Goal: Transaction & Acquisition: Purchase product/service

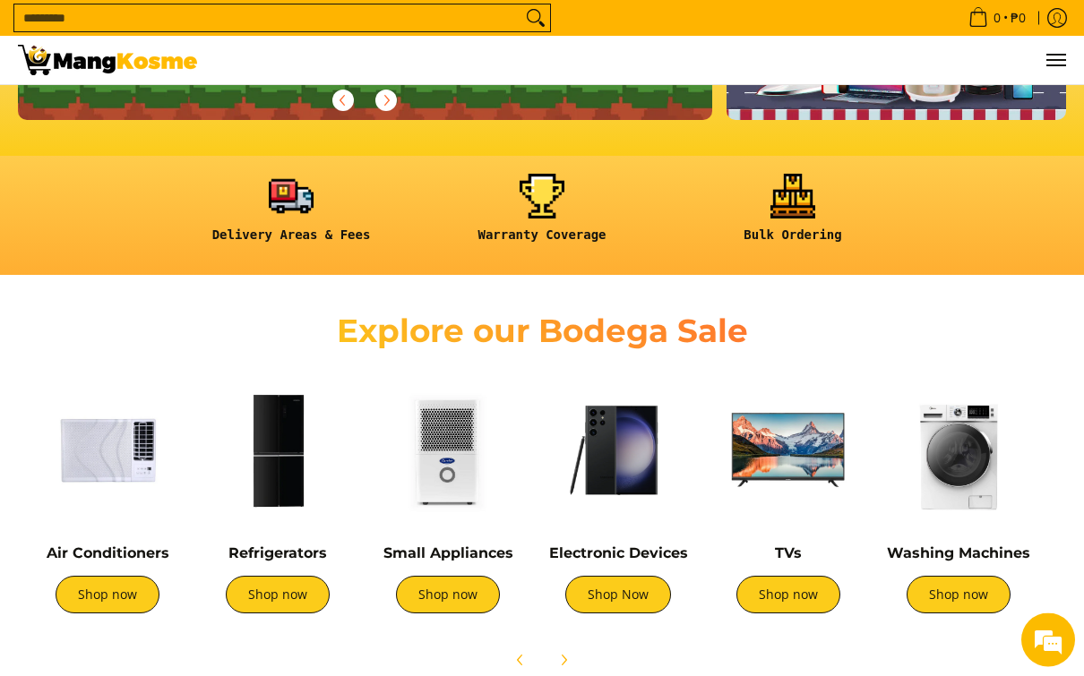
scroll to position [396, 0]
click at [315, 200] on link at bounding box center [291, 215] width 233 height 82
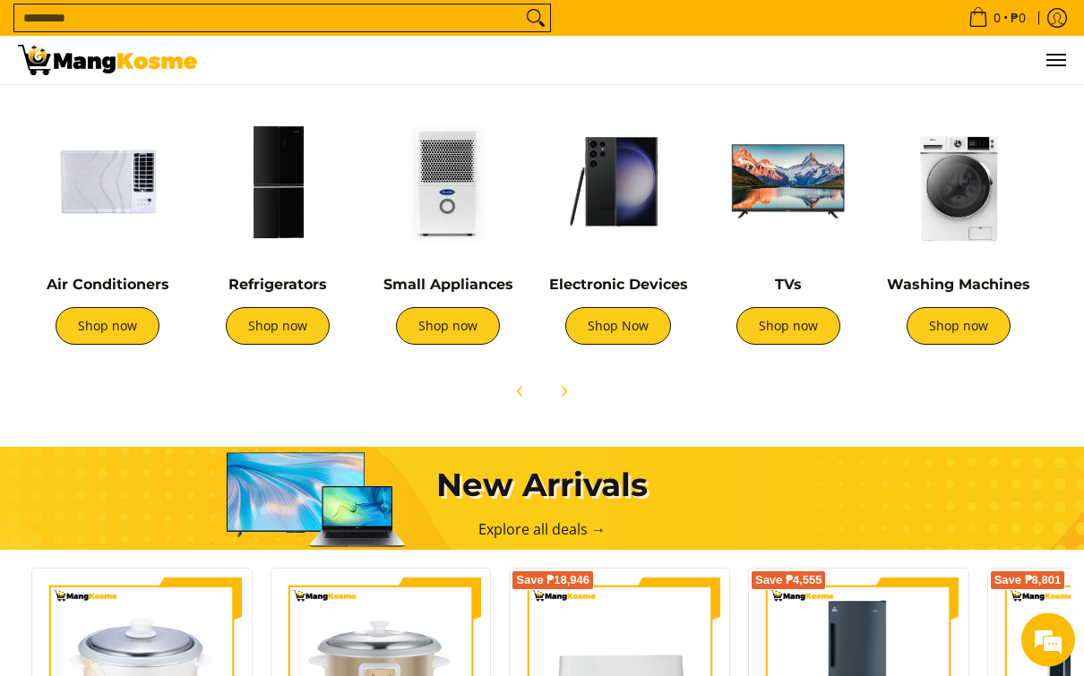
scroll to position [677, 0]
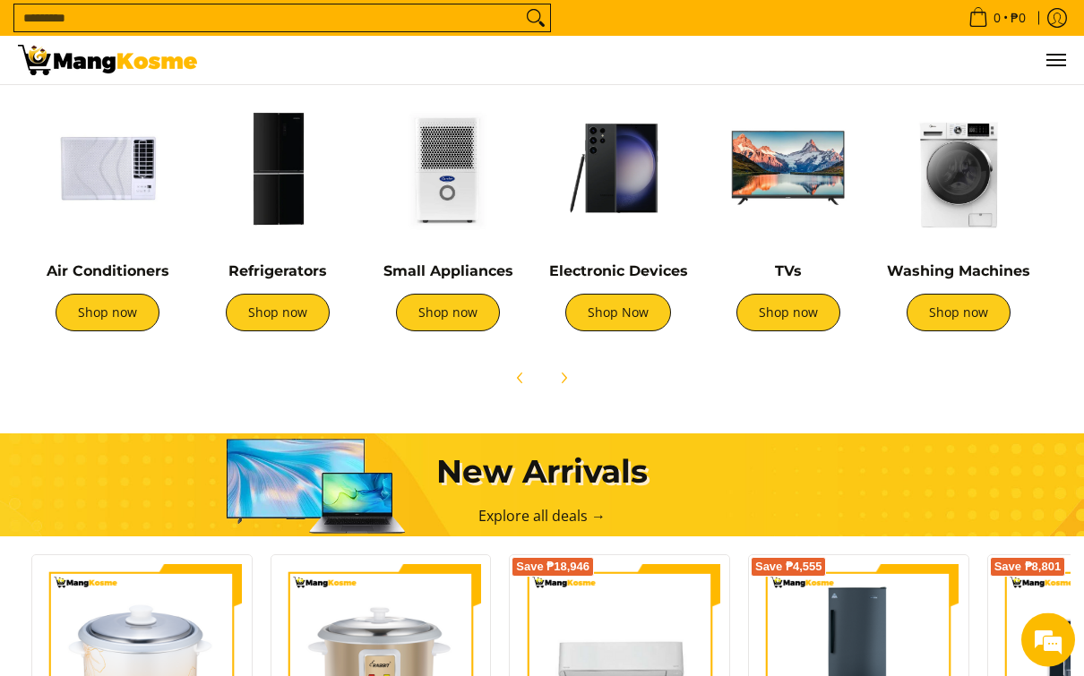
click at [464, 206] on img at bounding box center [448, 169] width 152 height 152
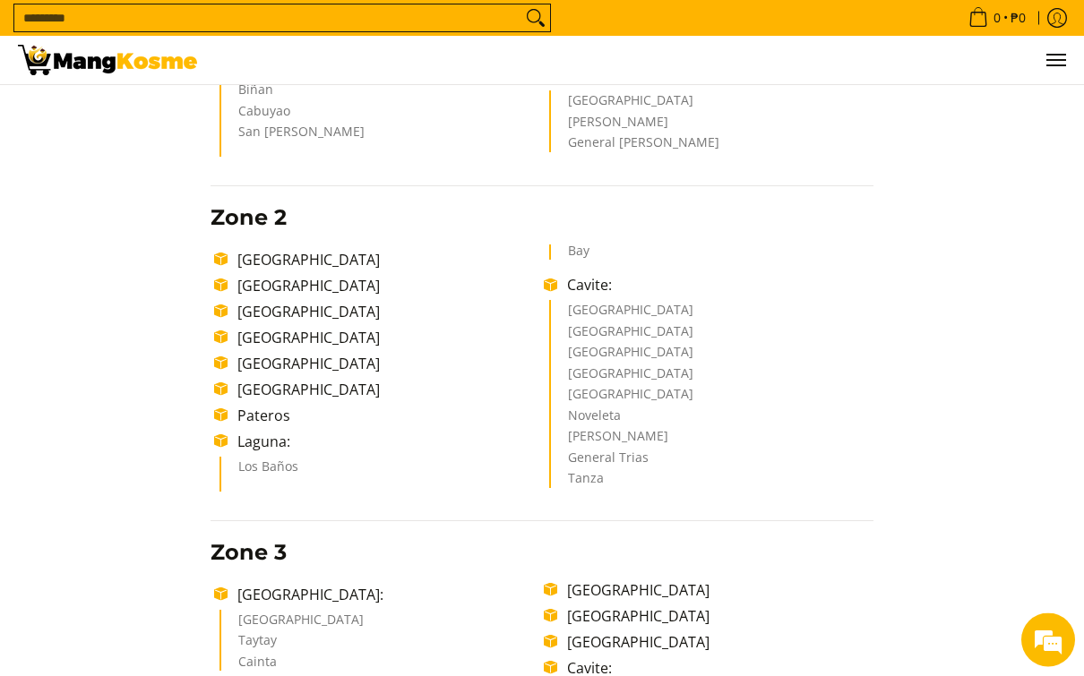
scroll to position [535, 0]
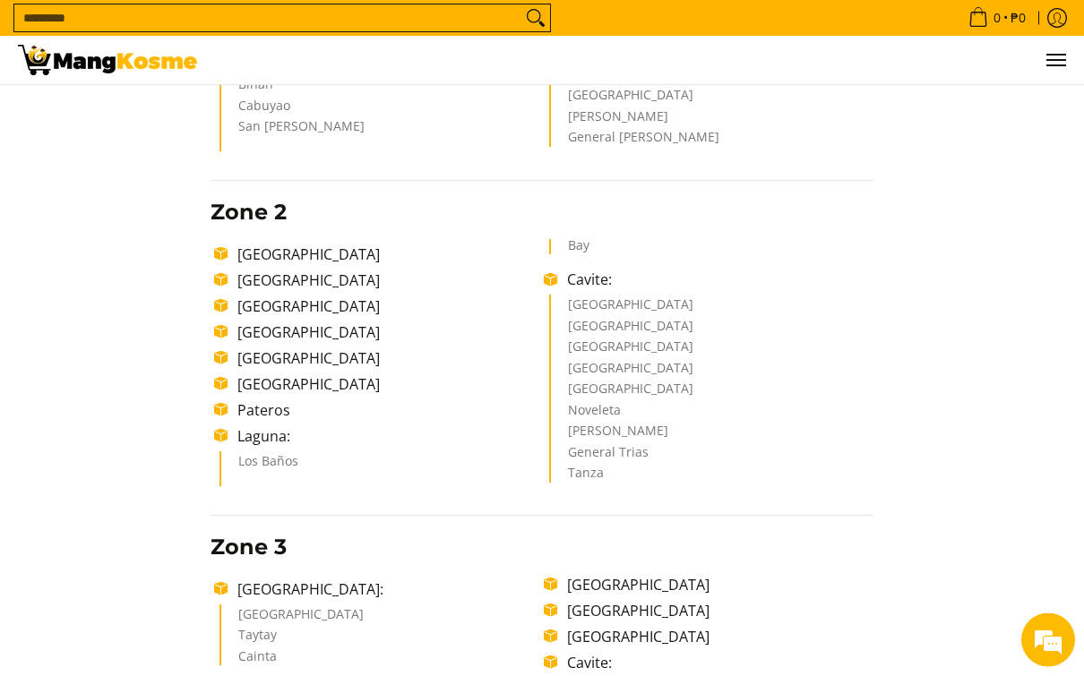
click at [283, 292] on li "Manila City" at bounding box center [385, 280] width 315 height 21
click at [286, 292] on li "Manila City" at bounding box center [385, 280] width 315 height 21
click at [236, 275] on ul "Makati City Manila City Pasig City Taguig City Mandaluyong City San Juan City P…" at bounding box center [541, 363] width 663 height 247
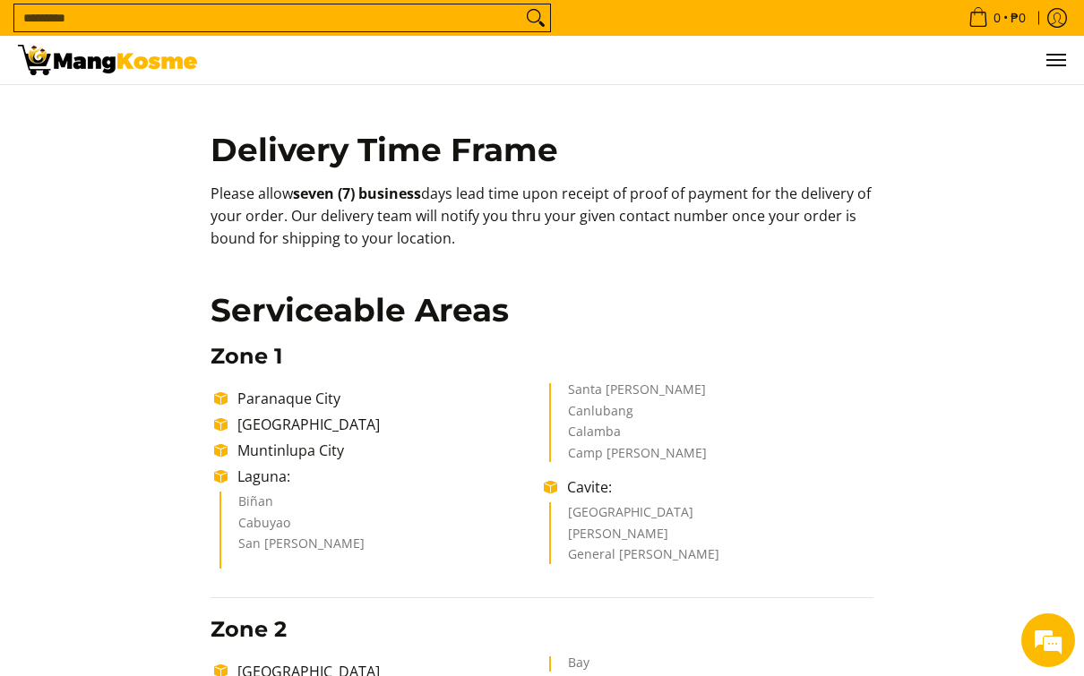
scroll to position [0, 0]
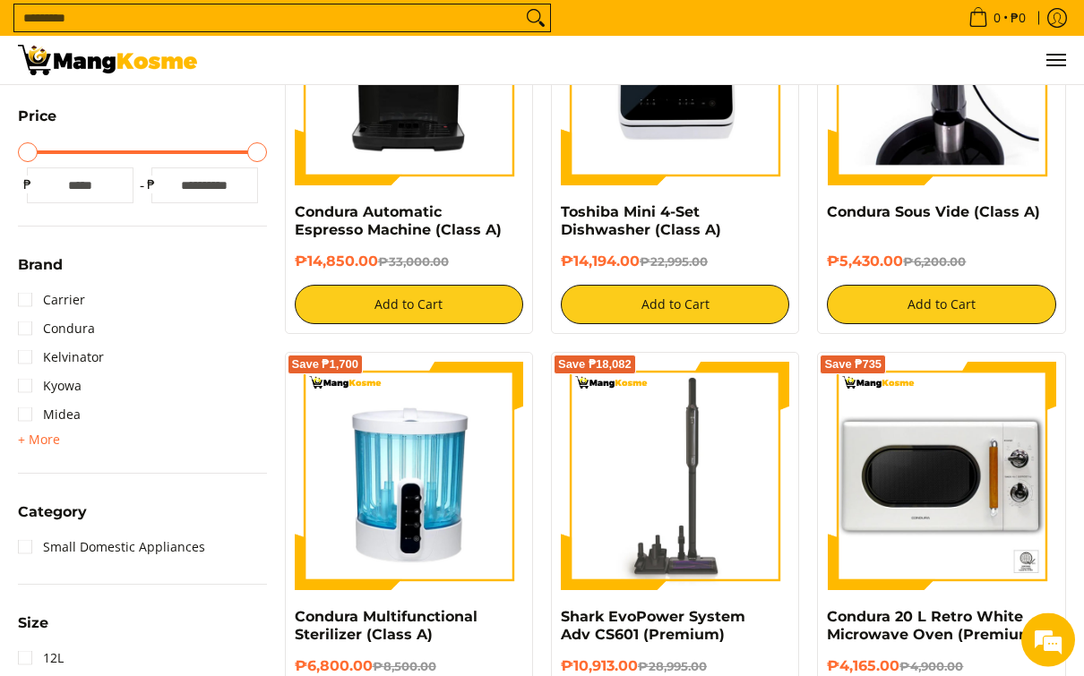
scroll to position [465, 0]
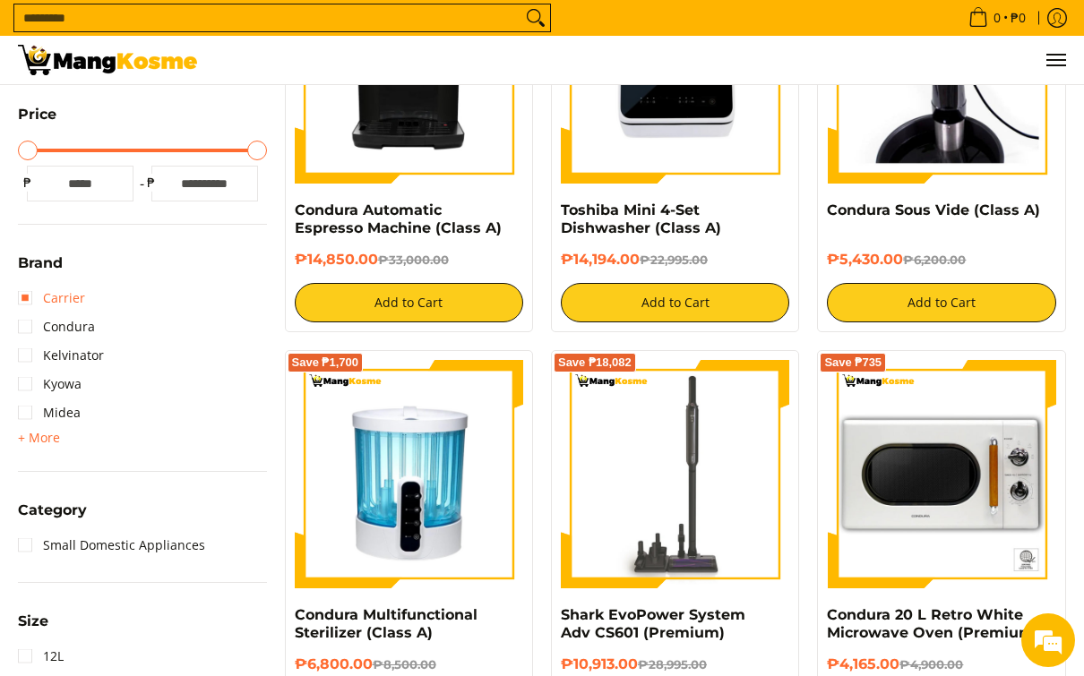
click at [47, 289] on link "Carrier" at bounding box center [51, 298] width 67 height 29
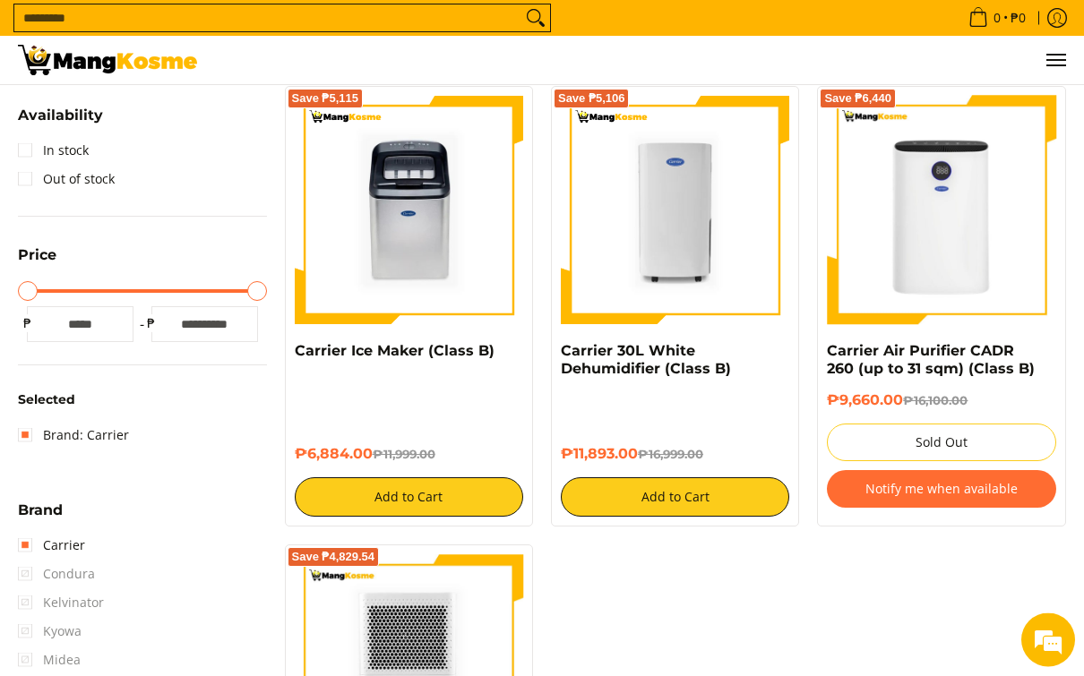
scroll to position [293, 0]
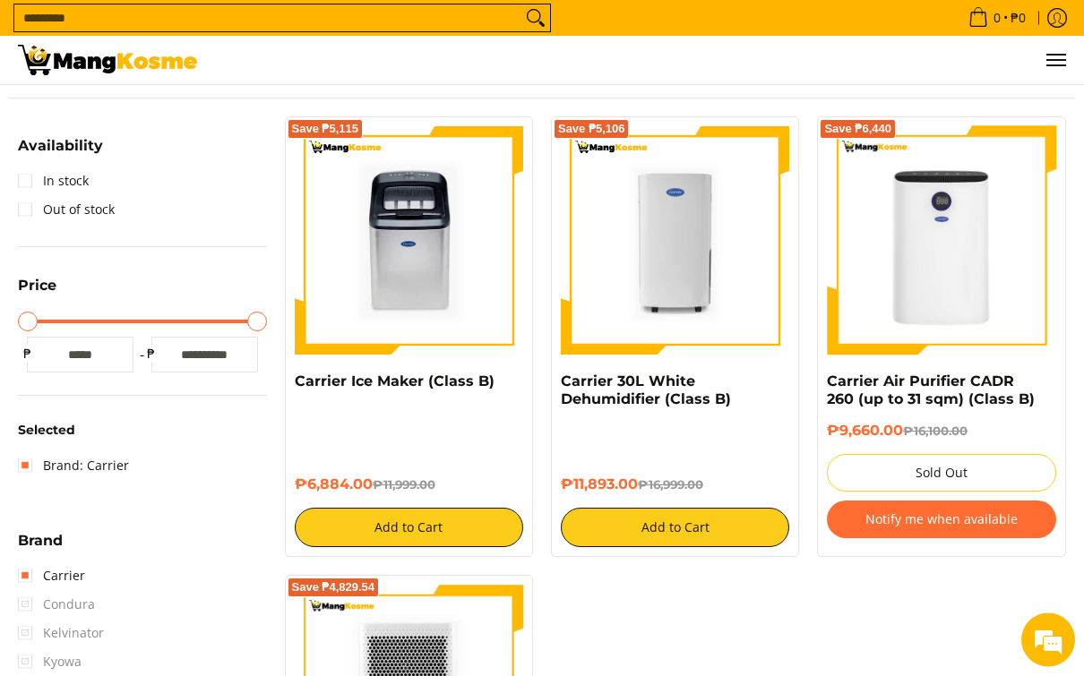
click at [768, 538] on button "Add to Cart" at bounding box center [675, 528] width 228 height 39
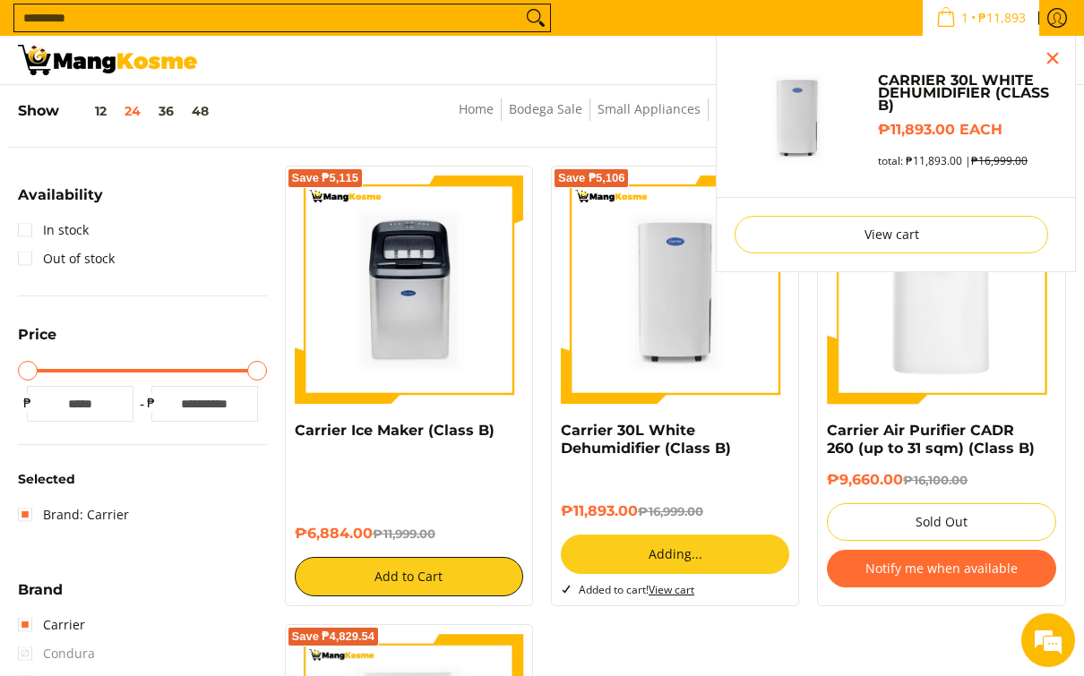
scroll to position [0, 0]
click at [970, 235] on link "View cart" at bounding box center [890, 235] width 313 height 38
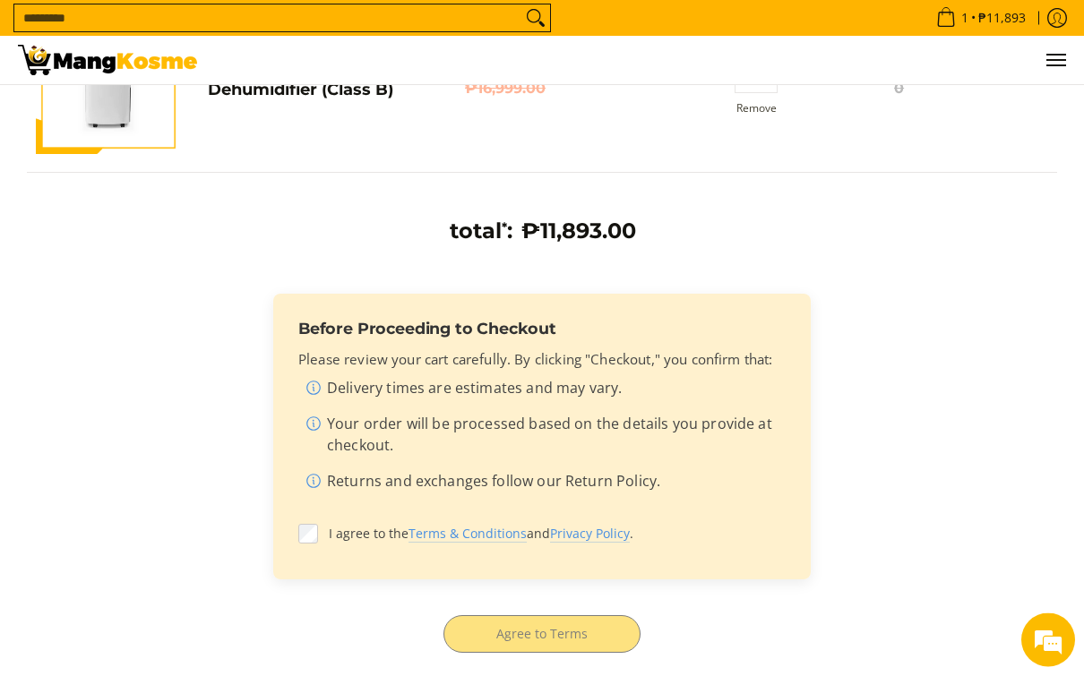
scroll to position [323, 0]
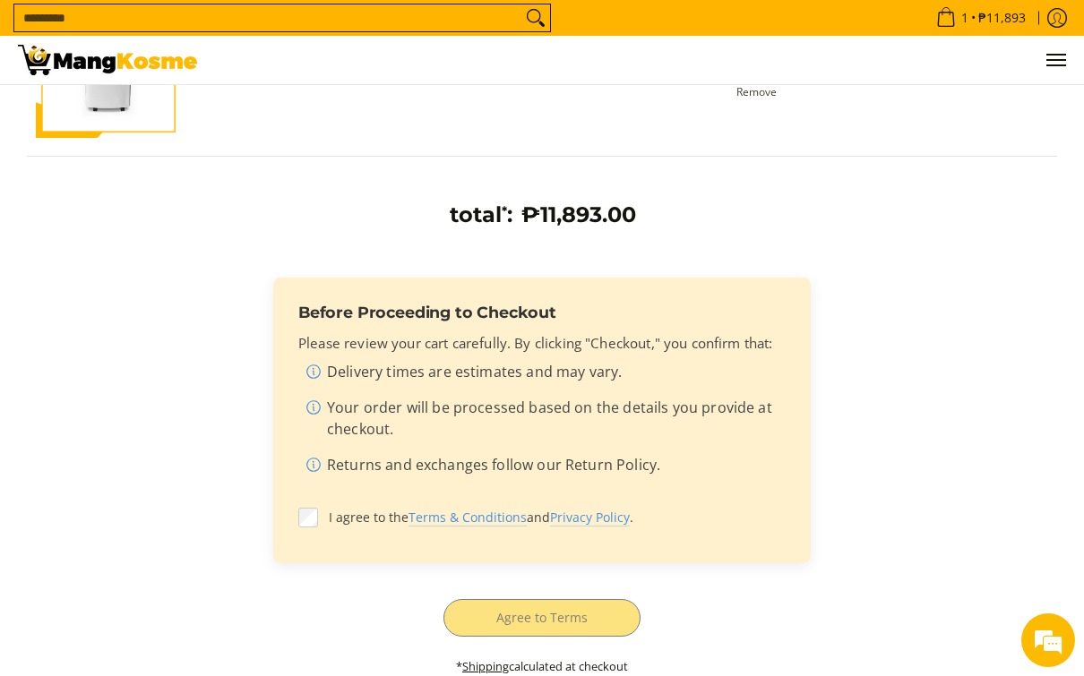
click at [328, 517] on label "I agree to the Terms & Conditions and Privacy Policy ." at bounding box center [541, 518] width 487 height 34
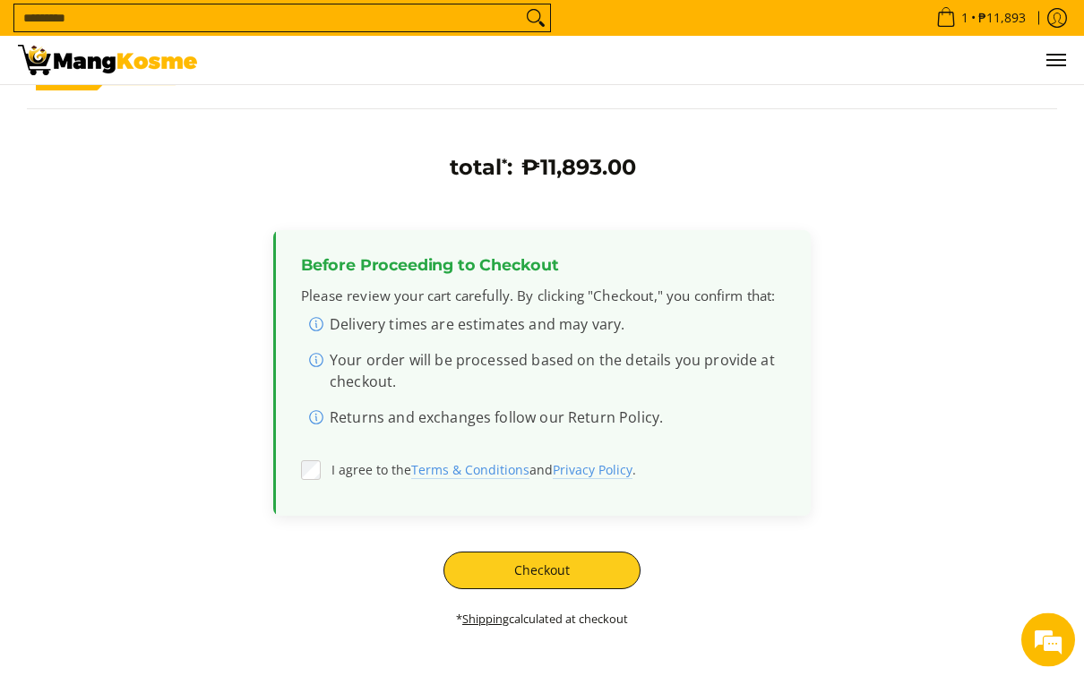
scroll to position [374, 0]
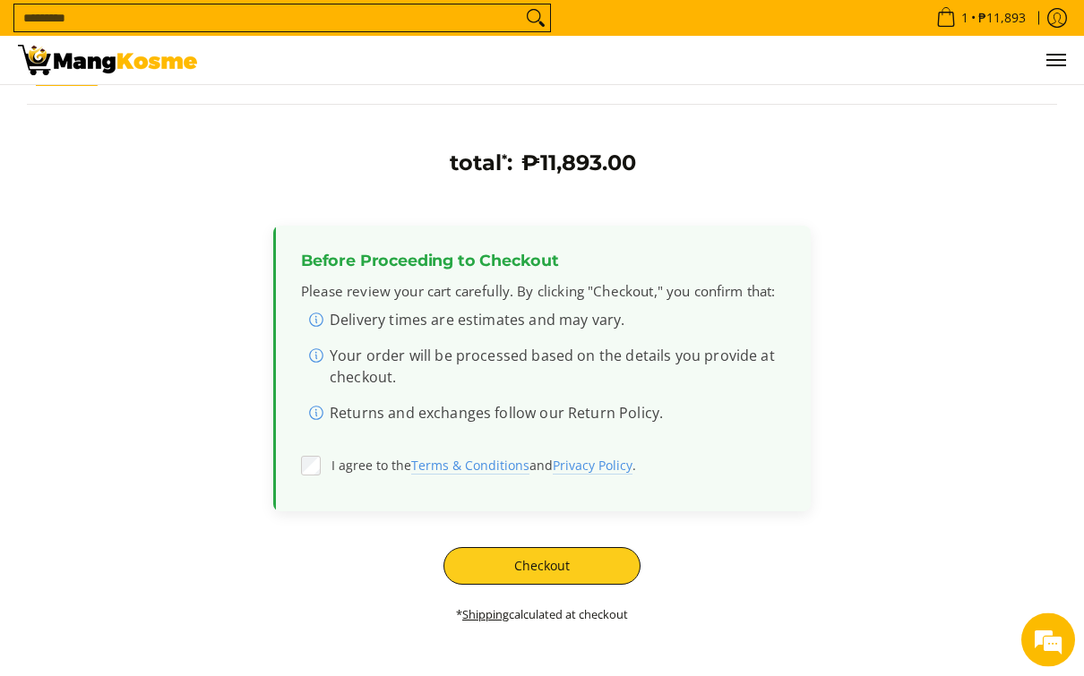
click at [621, 548] on button "Checkout" at bounding box center [541, 567] width 197 height 38
